Goal: Transaction & Acquisition: Subscribe to service/newsletter

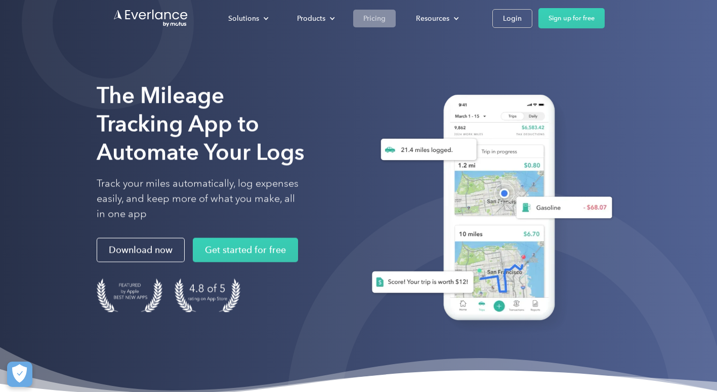
click at [374, 17] on div "Pricing" at bounding box center [375, 18] width 22 height 13
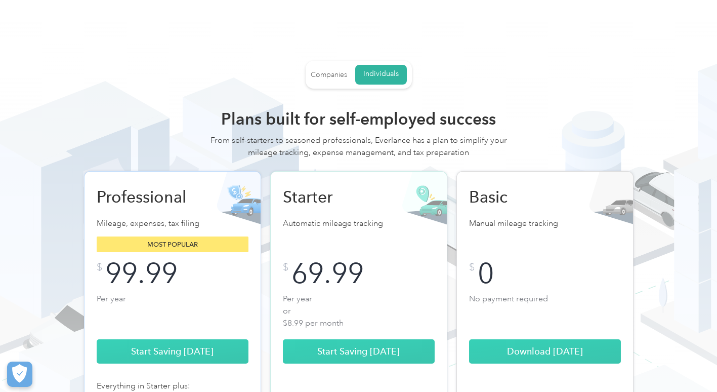
click at [329, 73] on div "Companies" at bounding box center [329, 74] width 36 height 9
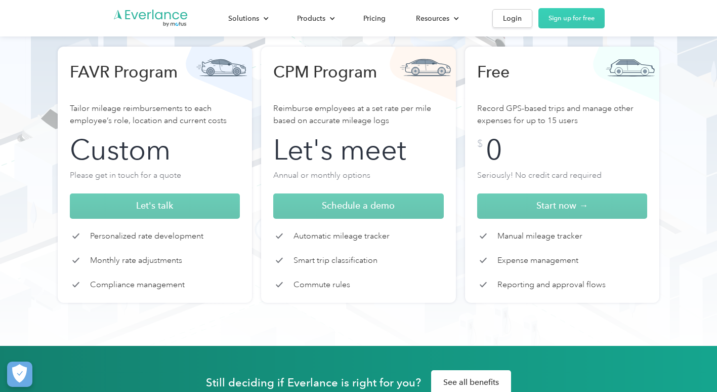
scroll to position [152, 0]
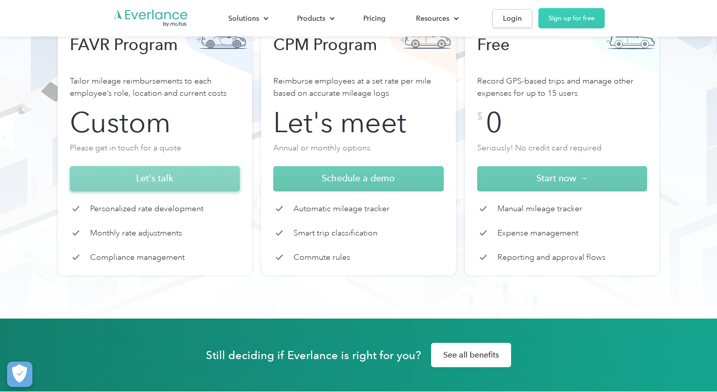
click at [164, 178] on span "Let's talk" at bounding box center [154, 178] width 37 height 11
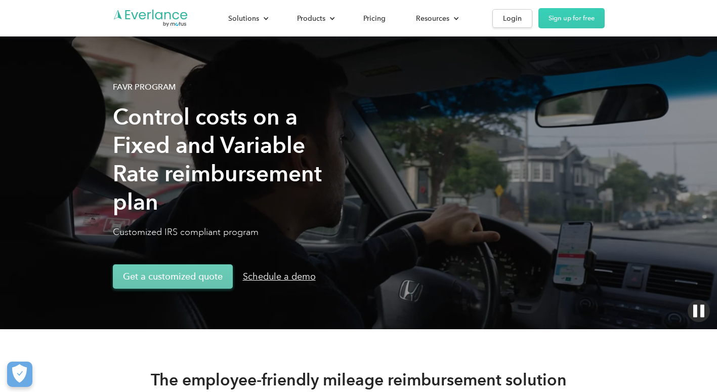
click at [168, 277] on link "Get a customized quote" at bounding box center [173, 276] width 120 height 24
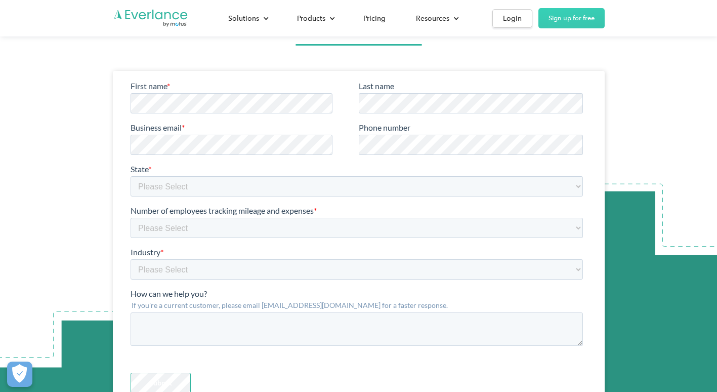
scroll to position [2913, 0]
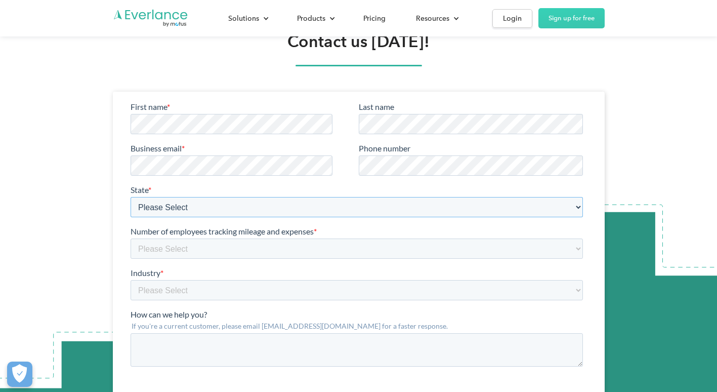
click at [183, 207] on select "Please Select Alabama Alberta Alaska Arizona Arkansas British Columbia Californ…" at bounding box center [356, 207] width 453 height 20
select select "Ohio"
click at [130, 197] on select "Please Select Alabama Alberta Alaska Arizona Arkansas British Columbia Californ…" at bounding box center [356, 207] width 453 height 20
click at [193, 252] on select "Please Select 1-4 5-19 20-39 40-99 100-299 300-599 600-999 1000+" at bounding box center [356, 248] width 453 height 20
select select "6-20"
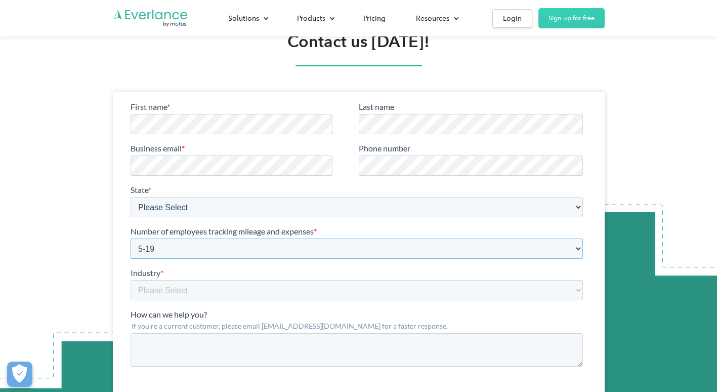
click at [130, 238] on select "Please Select 1-4 5-19 20-39 40-99 100-299 300-599 600-999 1000+" at bounding box center [356, 248] width 453 height 20
click at [124, 256] on div at bounding box center [359, 262] width 492 height 341
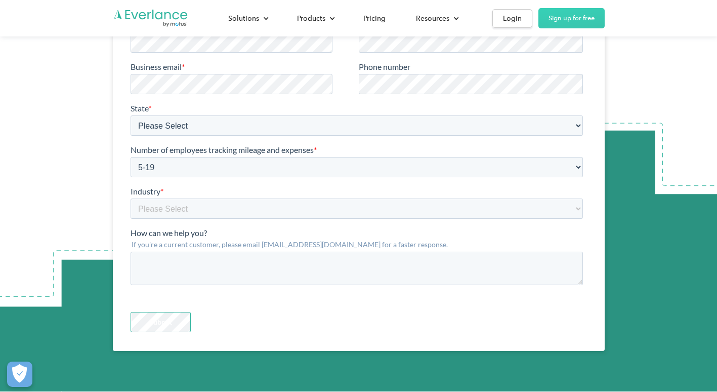
scroll to position [3014, 0]
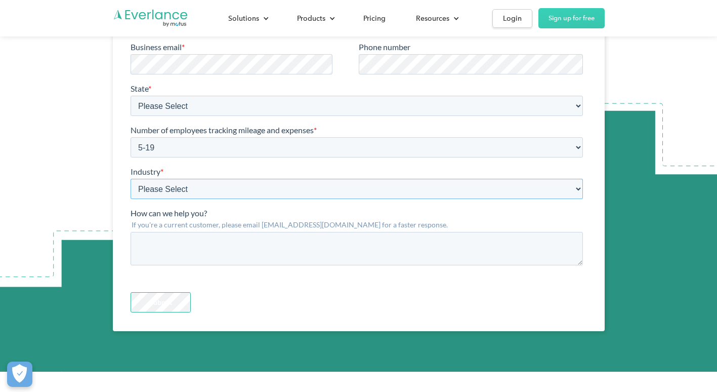
click at [158, 187] on select "Please Select Construction Food and beverage Healthcare Medical device, pharma …" at bounding box center [356, 189] width 453 height 20
select select "Food, Beverages & Tobacco"
click at [130, 179] on select "Please Select Construction Food and beverage Healthcare Medical device, pharma …" at bounding box center [356, 189] width 453 height 20
